Goal: Task Accomplishment & Management: Manage account settings

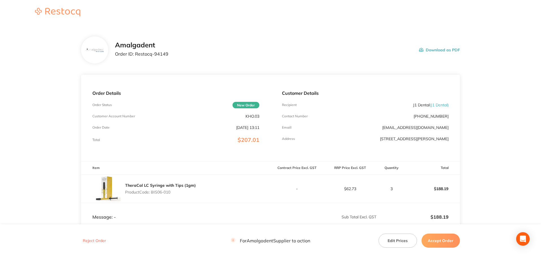
click at [389, 41] on div "Amalgadent Order ID: Restocq- 94149 Download as PDF" at bounding box center [287, 50] width 345 height 18
drag, startPoint x: 180, startPoint y: 57, endPoint x: 135, endPoint y: 54, distance: 45.3
click at [135, 54] on div "Amalgadent Order ID: Restocq- 94149 Download as PDF" at bounding box center [287, 50] width 345 height 18
copy p "Restocq- 94149"
click at [378, 45] on div "Amalgadent Order ID: Restocq- 94149 Download as PDF" at bounding box center [287, 50] width 345 height 18
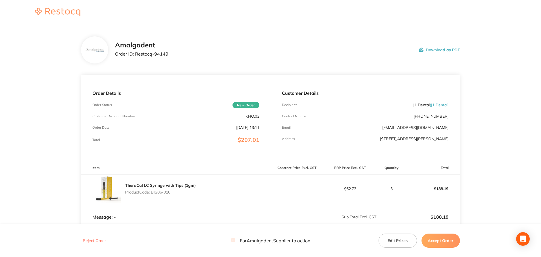
scroll to position [75, 0]
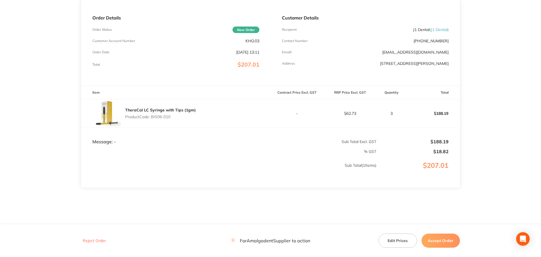
drag, startPoint x: 180, startPoint y: 119, endPoint x: 151, endPoint y: 114, distance: 29.5
click at [151, 114] on div "TheraCal LC Syringe with Tips (1gm) Product Code: BIS06-010" at bounding box center [160, 114] width 71 height 16
copy p "BIS06-010"
click at [29, 142] on main "Amalgadent Order ID: Restocq- 94149 Download as PDF Order Details Order Status …" at bounding box center [270, 91] width 541 height 283
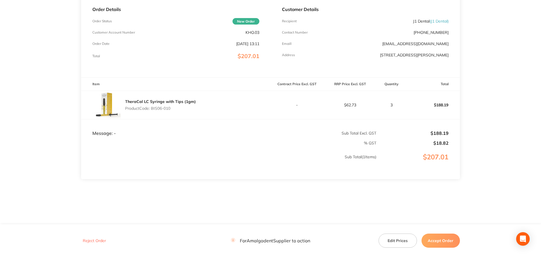
click at [473, 80] on main "Amalgadent Order ID: Restocq- 94149 Download as PDF Order Details Order Status …" at bounding box center [270, 82] width 541 height 283
click at [440, 241] on button "Accept Order" at bounding box center [440, 241] width 38 height 14
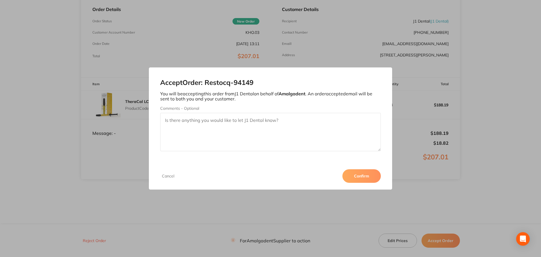
click at [357, 176] on button "Confirm" at bounding box center [361, 176] width 38 height 14
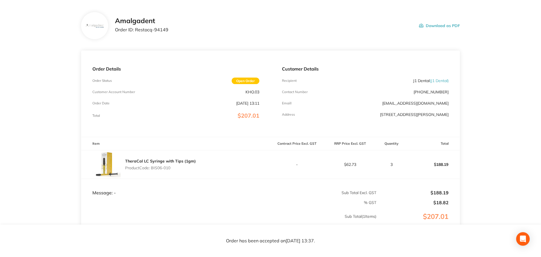
scroll to position [0, 0]
